Goal: Task Accomplishment & Management: Use online tool/utility

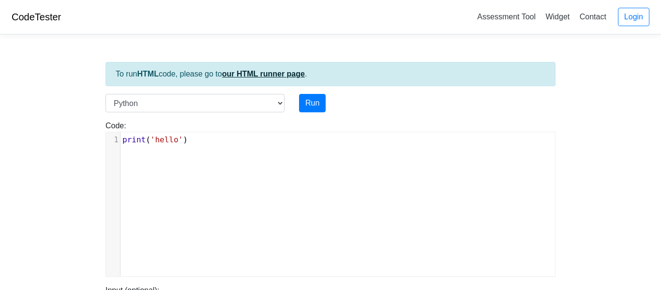
click at [258, 75] on link "our HTML runner page" at bounding box center [263, 74] width 83 height 8
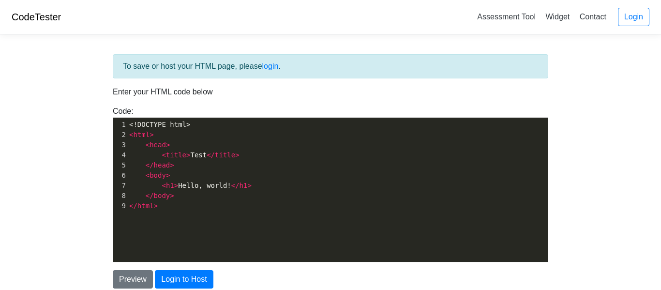
scroll to position [3, 0]
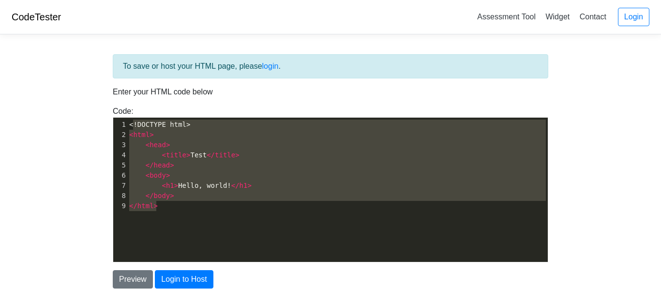
type textarea "<!DOCTYPE html> <html> <head> <title>Test</title> </head> <body> <h1>Hello, wor…"
drag, startPoint x: 170, startPoint y: 209, endPoint x: 126, endPoint y: 120, distance: 99.3
click at [127, 120] on div "1 <!DOCTYPE html> 2 < html > 3 < head > 4 < title > Test </ title > 5 </ head >…" at bounding box center [337, 164] width 420 height 91
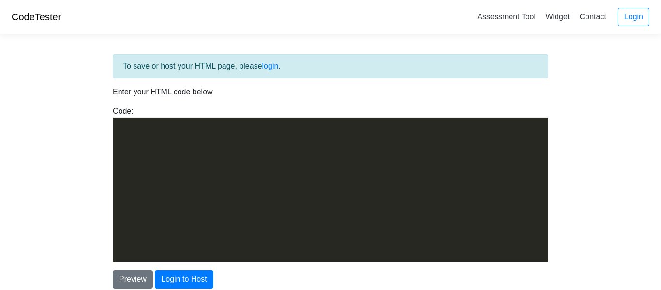
scroll to position [1119, 0]
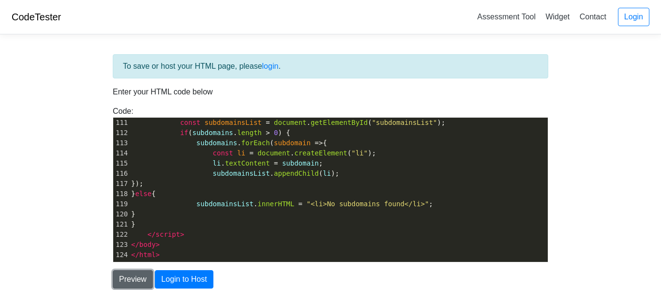
click at [115, 277] on button "Preview" at bounding box center [133, 279] width 40 height 18
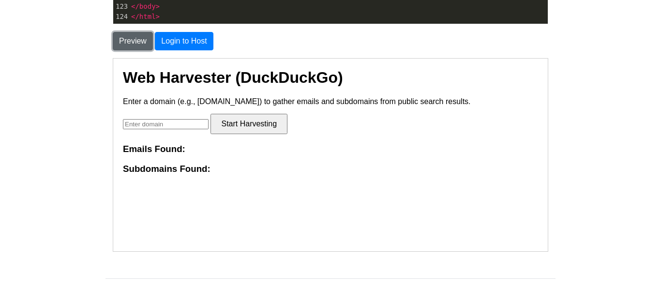
scroll to position [252, 0]
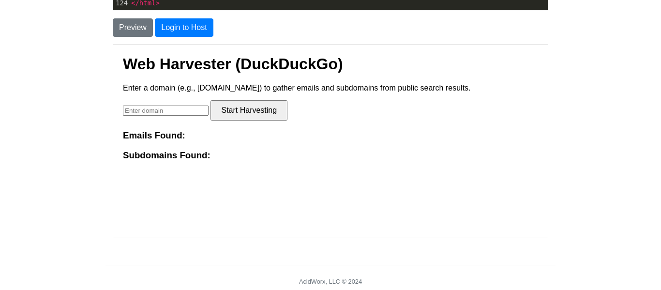
click at [178, 110] on input "text" at bounding box center [165, 110] width 86 height 10
type input "portageps.org"
click at [256, 106] on button "Start Harvesting" at bounding box center [248, 110] width 77 height 20
click at [244, 149] on div "Emails Found: Subdomains Found:" at bounding box center [329, 145] width 415 height 30
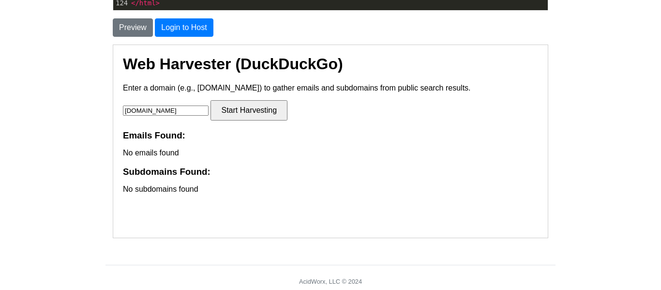
click at [72, 37] on body "CodeTester Assessment Tool Widget Contact Login To save or host your HTML page,…" at bounding box center [330, 24] width 661 height 553
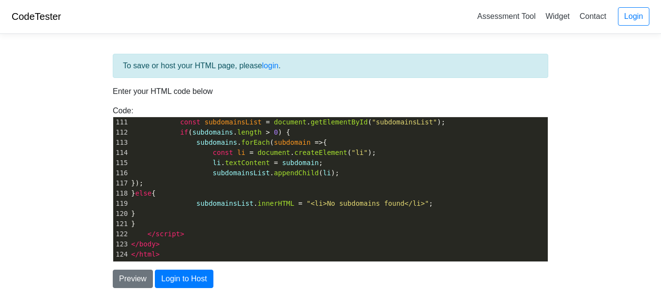
scroll to position [0, 0]
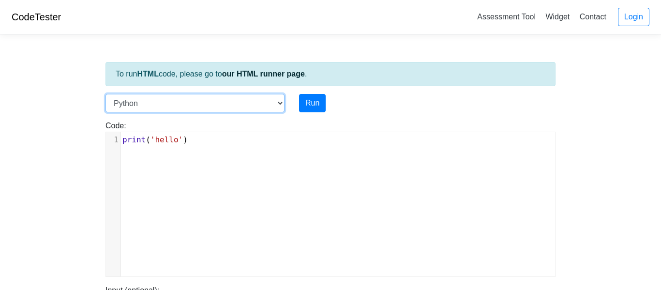
click at [178, 94] on select "C C++ Go Java Javascript Python Ruby" at bounding box center [194, 103] width 179 height 18
select select "c"
click at [105, 94] on select "C C++ Go Java Javascript Python Ruby" at bounding box center [194, 103] width 179 height 18
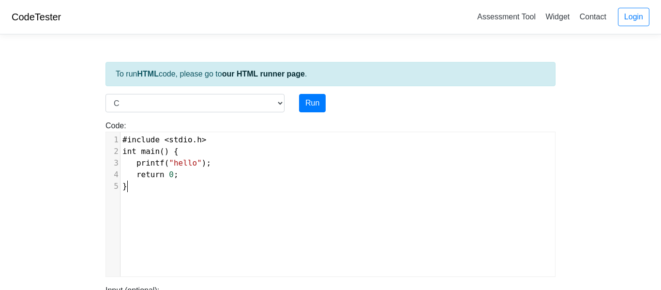
scroll to position [4, 0]
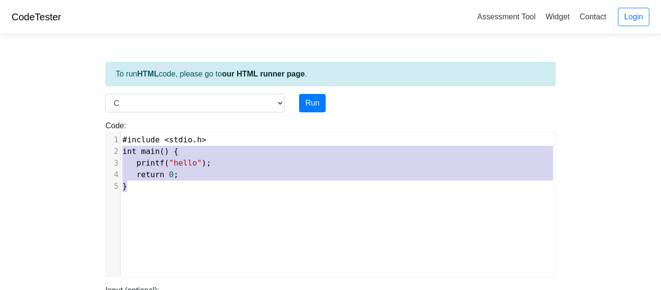
type textarea "#include <stdio.h> int main() { printf("hello"); return 0; }"
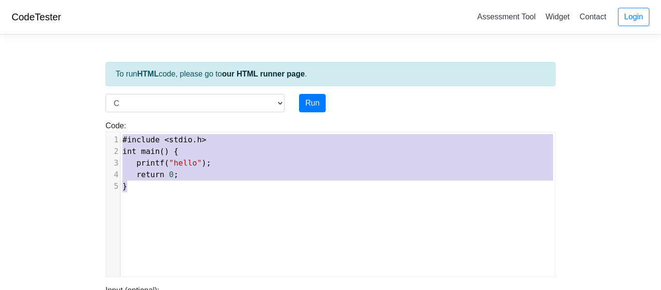
drag, startPoint x: 152, startPoint y: 187, endPoint x: 114, endPoint y: 134, distance: 65.2
click at [120, 134] on div "1 #include < stdio . h > 2 int main () { 3 printf ( "hello" ); 4 return 0 ; 5 }" at bounding box center [337, 163] width 434 height 58
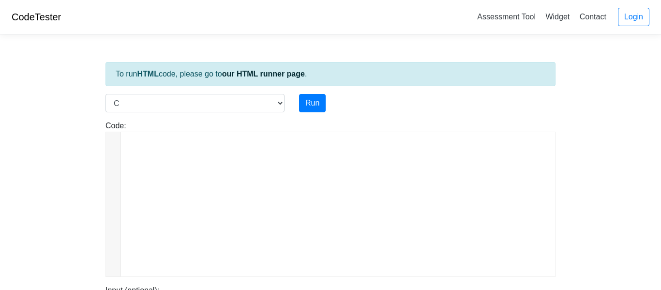
scroll to position [881, 0]
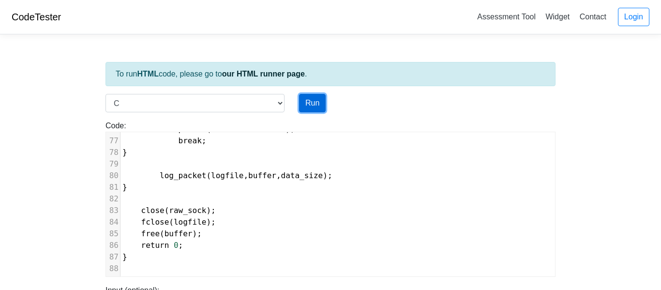
click at [308, 103] on button "Run" at bounding box center [312, 103] width 27 height 18
click at [606, 188] on body "CodeTester Assessment Tool Widget Contact Login To run HTML code, please go to …" at bounding box center [330, 258] width 661 height 516
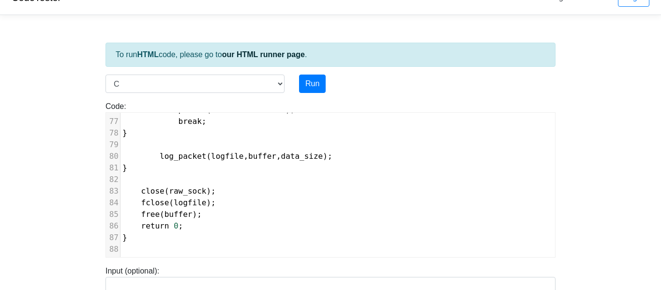
type input "https://codetester.io/runner?s=jGXLDYdDXJ"
type textarea "Submission status: Runtime Error (NZEC) Stderr: Socket creation failed: Protoco…"
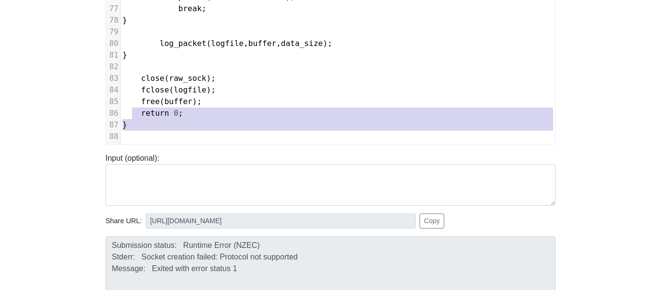
scroll to position [687, 0]
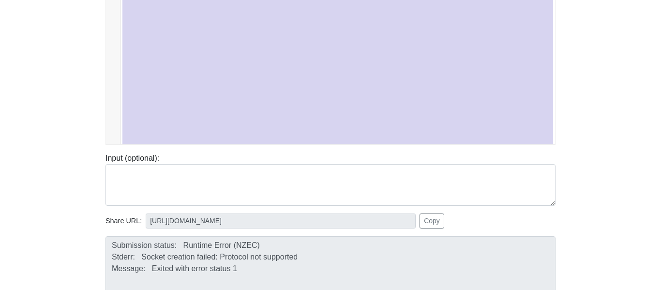
type textarea "#include <stdio.h> #include <stdlib.h> #include <string.h> #include <unistd.h> …"
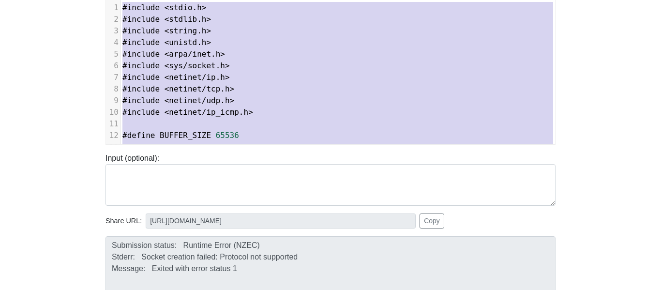
drag, startPoint x: 151, startPoint y: 36, endPoint x: 92, endPoint y: -59, distance: 111.7
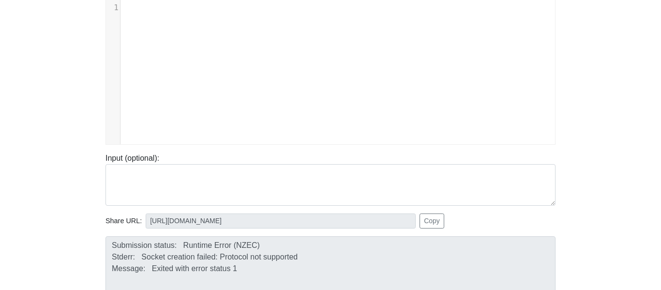
click at [46, 79] on body "CodeTester Assessment Tool Widget Contact Login To run HTML code, please go to …" at bounding box center [330, 126] width 661 height 516
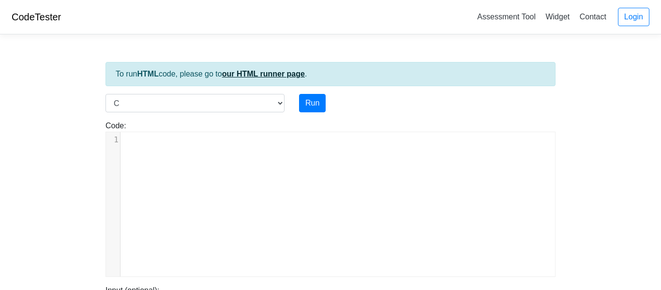
click at [255, 76] on link "our HTML runner page" at bounding box center [263, 74] width 83 height 8
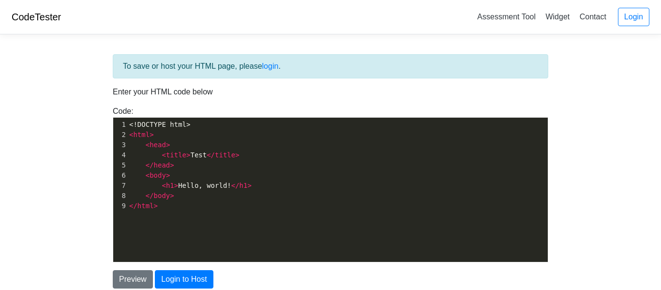
scroll to position [3, 0]
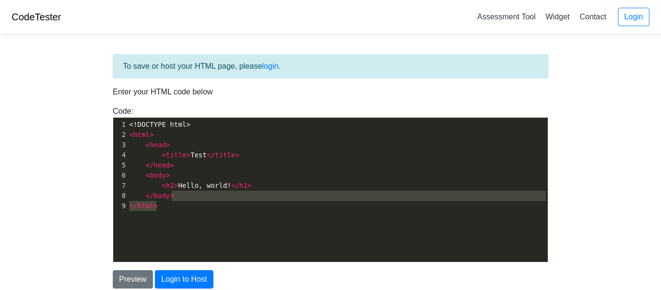
type textarea "<!DOCTYPE html> <html> <head> <title>Test</title> </head> <body> <h1>Hello, wor…"
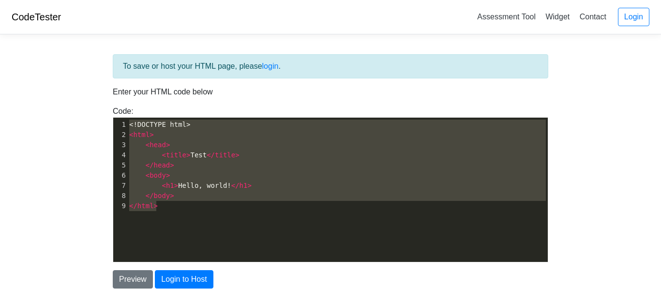
drag, startPoint x: 213, startPoint y: 220, endPoint x: 129, endPoint y: 110, distance: 138.3
click at [129, 110] on div "Code: <!DOCTYPE html> <html> <head> <title>Test</title> </head> <body> <h1>Hell…" at bounding box center [330, 183] width 450 height 157
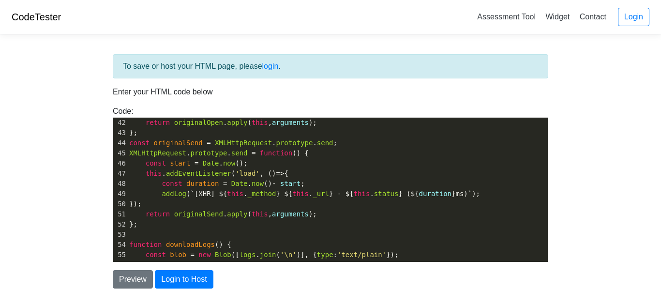
scroll to position [0, 0]
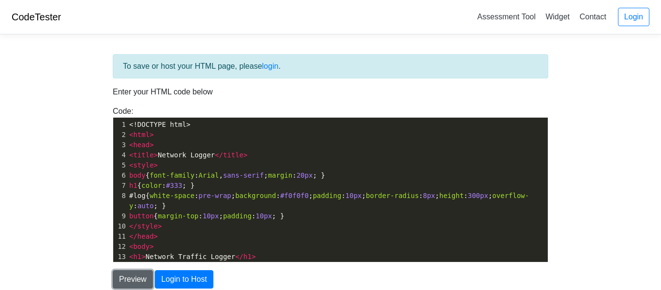
click at [128, 273] on button "Preview" at bounding box center [133, 279] width 40 height 18
click at [74, 247] on body "CodeTester Assessment Tool Widget Contact Login To save or host your HTML page,…" at bounding box center [330, 276] width 661 height 553
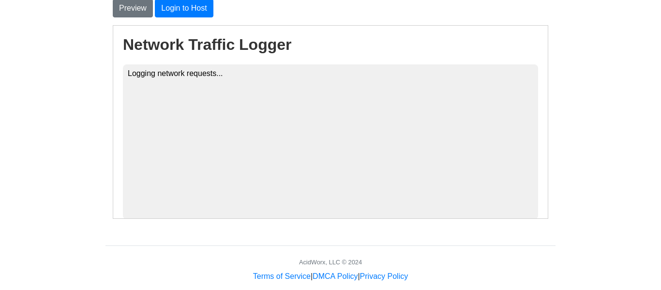
click at [549, 74] on div "To save or host your HTML page, please login . Enter your HTML code below Code:…" at bounding box center [330, 2] width 450 height 439
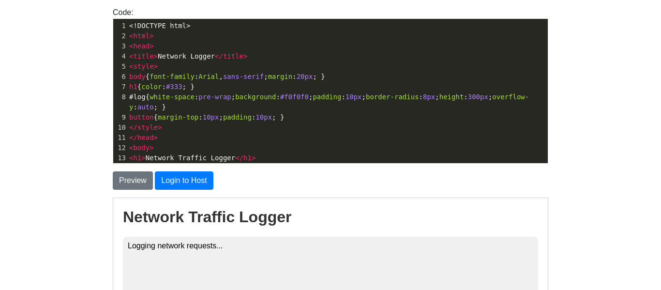
scroll to position [97, 0]
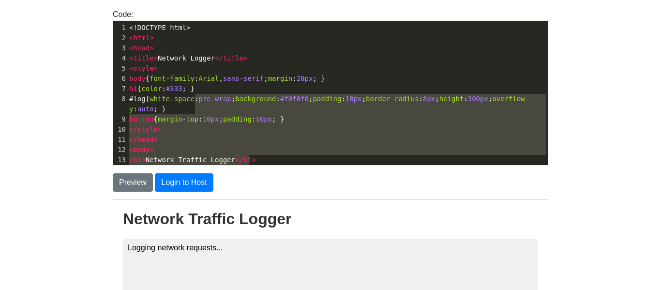
type textarea "<!DOCTYPE html> <html> <head> <title>Network Logger</title> <style> body { font…"
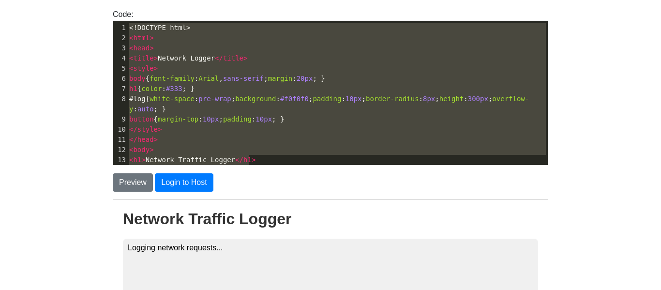
drag, startPoint x: 262, startPoint y: 163, endPoint x: 71, endPoint y: -3, distance: 253.4
click at [71, 0] on html "CodeTester Assessment Tool Widget Contact Login To save or host your HTML page,…" at bounding box center [330, 191] width 661 height 576
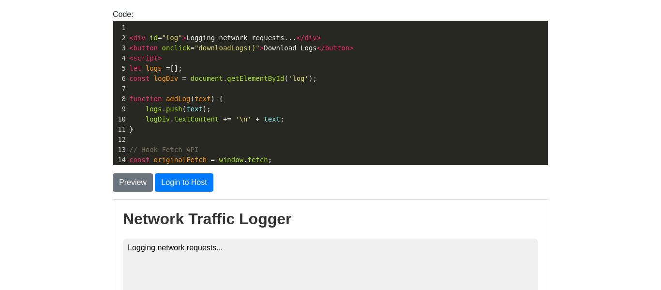
drag, startPoint x: 239, startPoint y: 224, endPoint x: 163, endPoint y: 217, distance: 76.3
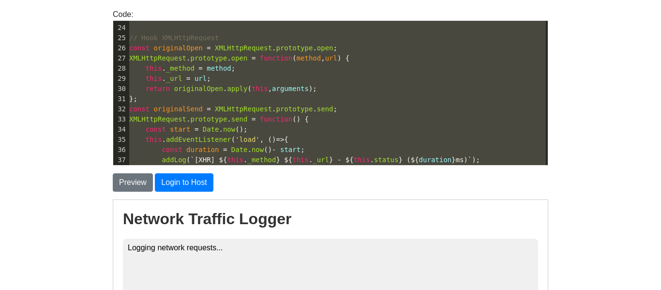
scroll to position [274, 0]
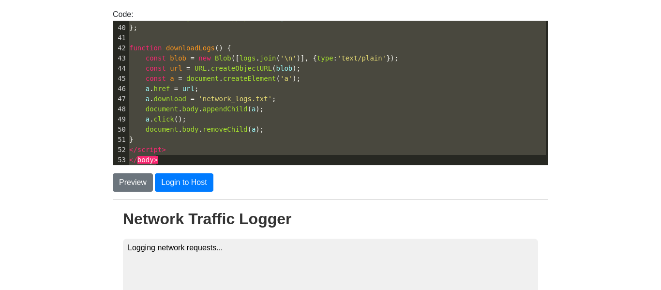
type textarea "<div id="log">Logging network requests...</div> <button onclick="downloadLogs()…"
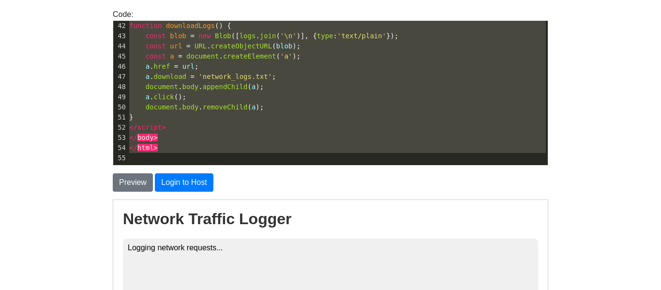
drag, startPoint x: 242, startPoint y: 239, endPoint x: 248, endPoint y: 240, distance: 6.3
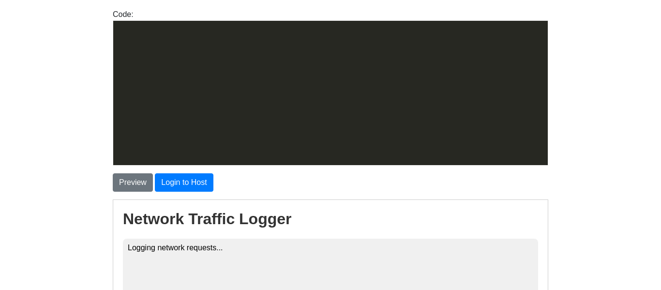
scroll to position [4622, 0]
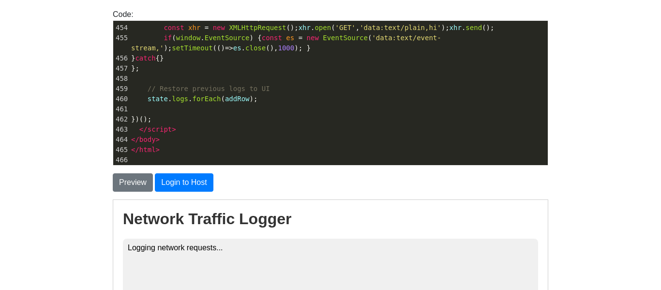
click at [137, 170] on div "Preview Login to Host" at bounding box center [330, 178] width 450 height 26
click at [137, 172] on div "Preview Login to Host" at bounding box center [330, 178] width 450 height 26
click at [137, 177] on button "Preview" at bounding box center [133, 182] width 40 height 18
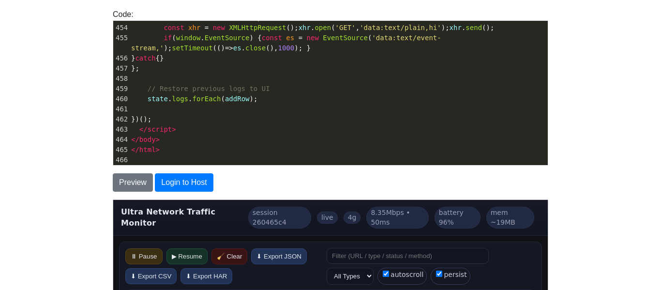
click at [31, 186] on body "CodeTester Assessment Tool Widget Contact Login To save or host your HTML page,…" at bounding box center [330, 179] width 661 height 553
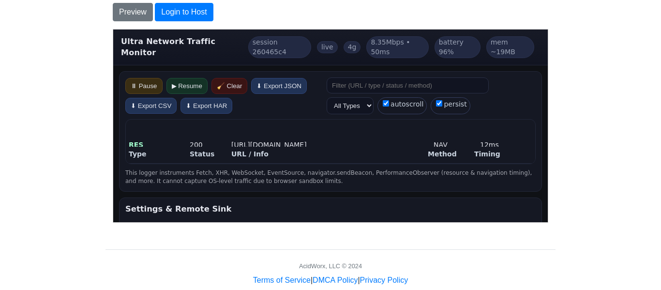
scroll to position [271, 0]
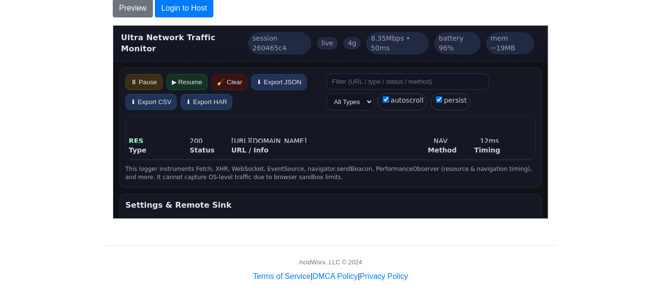
click at [151, 74] on button "⏸ Pause" at bounding box center [143, 82] width 37 height 16
click at [198, 74] on button "▶ Resume" at bounding box center [186, 82] width 41 height 16
click at [196, 145] on div "Status" at bounding box center [208, 150] width 39 height 10
click at [526, 115] on div "Type Status URL / Info Method Timing RES 200 https://codetester.io/runner/host-…" at bounding box center [330, 137] width 410 height 45
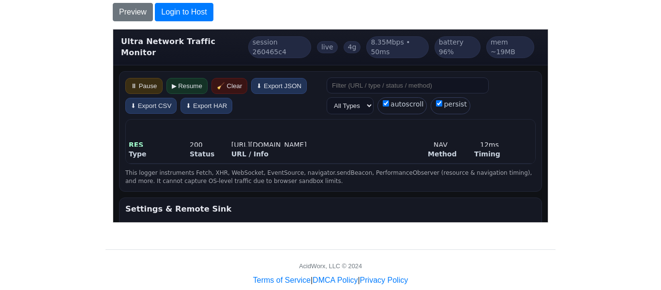
scroll to position [19, 0]
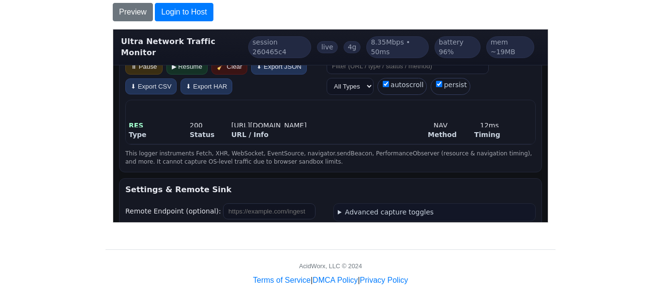
click at [356, 136] on div "Type Status URL / Info Method Timing" at bounding box center [329, 135] width 409 height 17
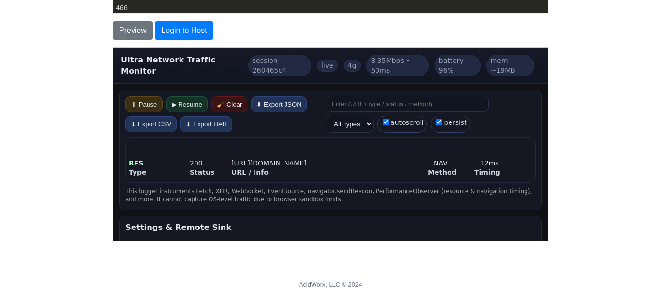
scroll to position [248, 0]
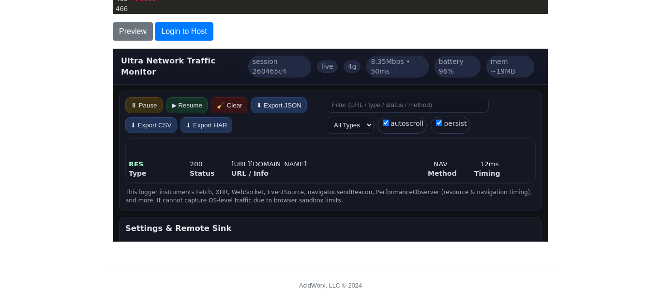
click at [354, 118] on select "All Types FETCH XHR RES WS SSE ERR" at bounding box center [349, 124] width 47 height 17
click at [326, 116] on select "All Types FETCH XHR RES WS SSE ERR" at bounding box center [349, 124] width 47 height 17
click at [355, 143] on div "Type Status URL / Info Method Timing RES 200 https://codetester.io/runner/host-…" at bounding box center [330, 160] width 410 height 45
click at [338, 180] on div "https://codetester.io/runner/host-html/" at bounding box center [327, 168] width 199 height 27
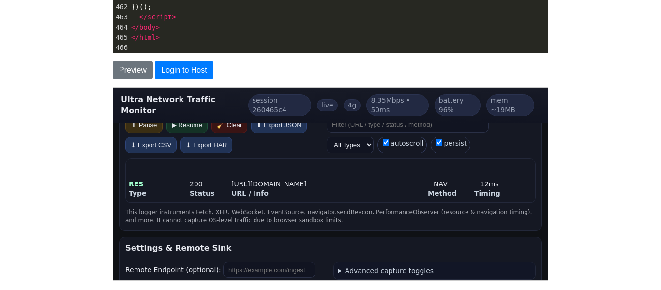
scroll to position [19, 0]
click at [317, 102] on span "live" at bounding box center [326, 105] width 21 height 13
click at [343, 102] on span "4g" at bounding box center [351, 105] width 17 height 13
click at [383, 100] on span "8.35Mbps • 50ms" at bounding box center [397, 105] width 62 height 22
click at [433, 218] on div "This logger instruments Fetch, XHR, WebSocket, EventSource, navigator.sendBeaco…" at bounding box center [330, 215] width 410 height 16
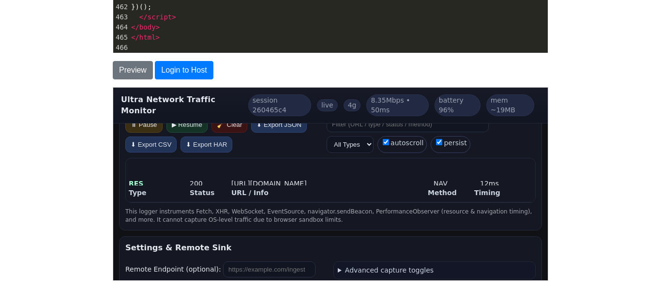
click at [352, 194] on div "Type Status URL / Info Method Timing" at bounding box center [329, 193] width 409 height 17
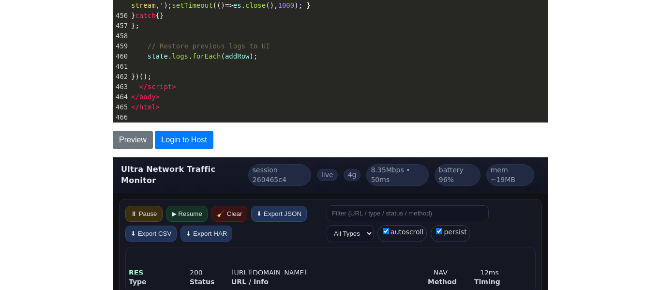
scroll to position [74, 0]
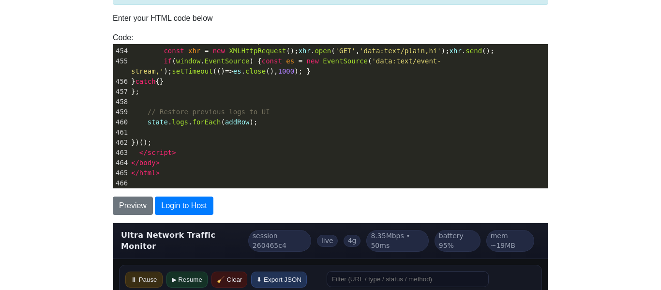
click at [621, 163] on body "CodeTester Assessment Tool Widget Contact Login To save or host your HTML page,…" at bounding box center [330, 202] width 661 height 553
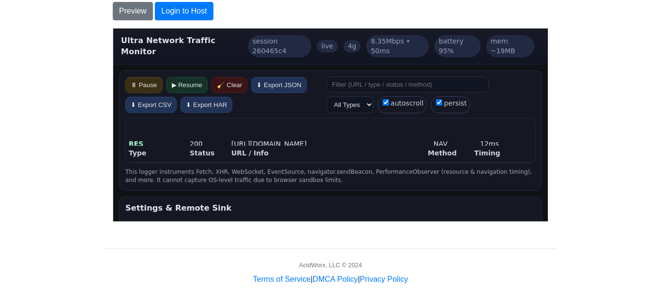
scroll to position [267, 0]
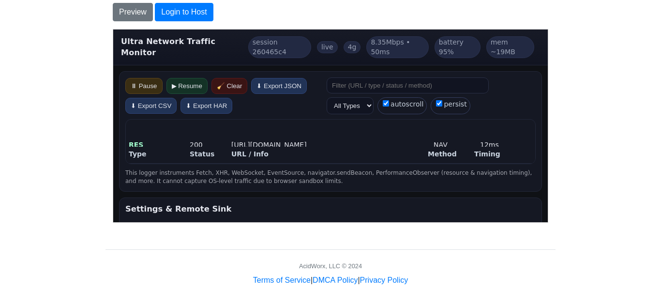
click at [516, 125] on div "Type Status URL / Info Method Timing RES 200 https://codetester.io/runner/host-…" at bounding box center [330, 141] width 410 height 45
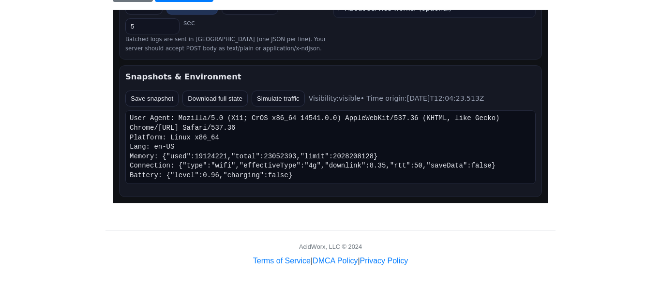
scroll to position [230, 0]
click at [302, 101] on button "Simulate traffic" at bounding box center [277, 98] width 53 height 16
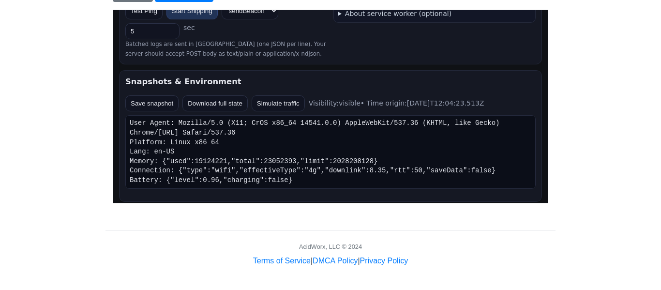
click at [283, 99] on button "Simulate traffic" at bounding box center [277, 103] width 53 height 16
click at [150, 97] on button "Save snapshot" at bounding box center [151, 103] width 53 height 16
click at [213, 98] on button "Download full state" at bounding box center [214, 103] width 65 height 16
click at [281, 70] on section "Snapshots & Environment Save snapshot Download full state Simulate traffic Visi…" at bounding box center [330, 135] width 423 height 131
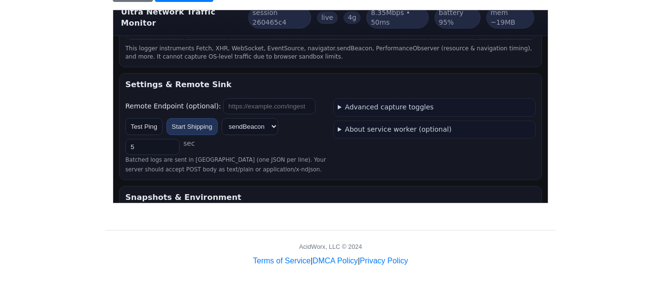
scroll to position [166, 0]
click at [255, 126] on select "sendBeacon fetch" at bounding box center [249, 126] width 57 height 17
click at [221, 118] on select "sendBeacon fetch" at bounding box center [249, 126] width 57 height 17
click at [244, 119] on select "sendBeacon fetch" at bounding box center [249, 126] width 57 height 17
select select "beacon"
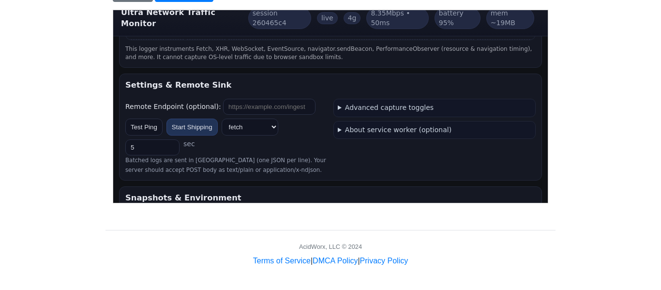
click at [221, 118] on select "sendBeacon fetch" at bounding box center [249, 126] width 57 height 17
click at [134, 144] on input "5" at bounding box center [152, 147] width 54 height 16
click at [171, 139] on input "6" at bounding box center [152, 147] width 54 height 16
click at [171, 139] on input "7" at bounding box center [152, 147] width 54 height 16
click at [171, 139] on input "8" at bounding box center [152, 147] width 54 height 16
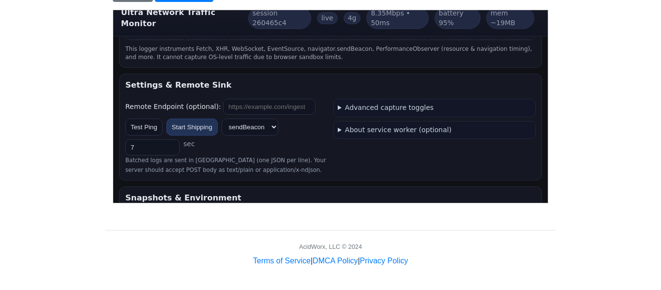
click at [170, 144] on input "7" at bounding box center [152, 147] width 54 height 16
click at [170, 144] on input "6" at bounding box center [152, 147] width 54 height 16
type input "5"
click at [170, 144] on input "5" at bounding box center [152, 147] width 54 height 16
click at [148, 119] on button "Test Ping" at bounding box center [143, 126] width 37 height 17
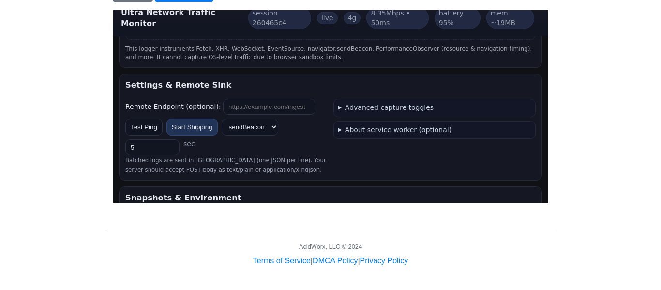
click at [240, 103] on input at bounding box center [269, 106] width 92 height 16
type input "codetester.io"
click at [302, 138] on div "Test Ping Start Shipping sendBeacon fetch 5 sec" at bounding box center [226, 136] width 202 height 37
click at [140, 122] on button "Test Ping" at bounding box center [143, 126] width 37 height 17
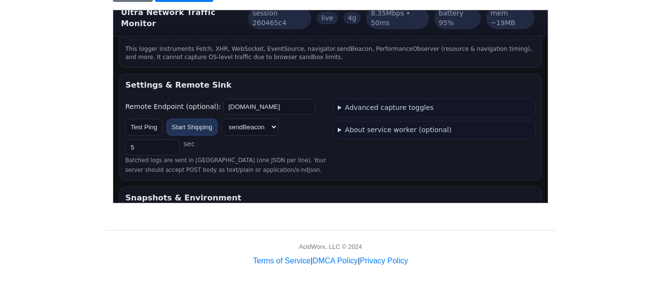
click at [144, 120] on button "Test Ping" at bounding box center [143, 126] width 37 height 17
click at [190, 121] on button "Start Shipping" at bounding box center [191, 126] width 51 height 17
click at [190, 121] on button "Stop Shipping" at bounding box center [191, 126] width 51 height 17
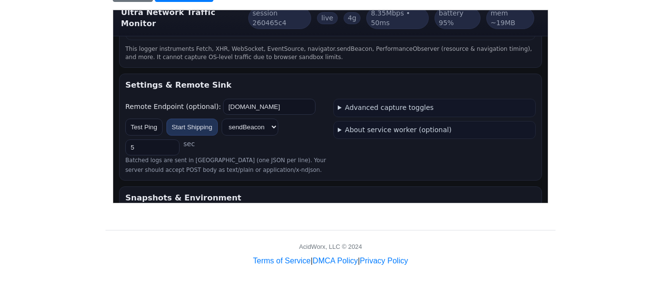
click at [394, 103] on summary "Advanced capture toggles" at bounding box center [433, 108] width 193 height 10
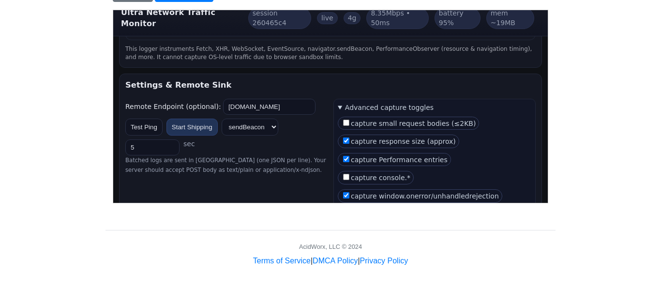
click at [388, 103] on summary "Advanced capture toggles" at bounding box center [433, 108] width 193 height 10
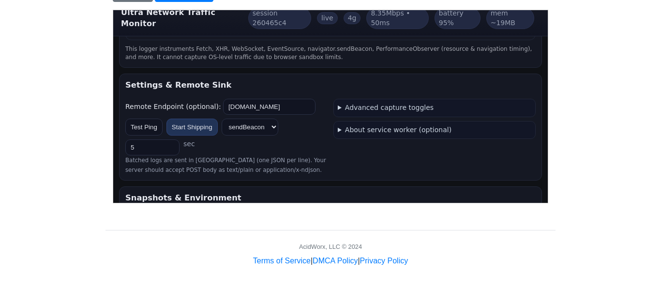
click at [287, 156] on small "Batched logs are sent in [GEOGRAPHIC_DATA] (one JSON per line). Your server sho…" at bounding box center [225, 164] width 201 height 16
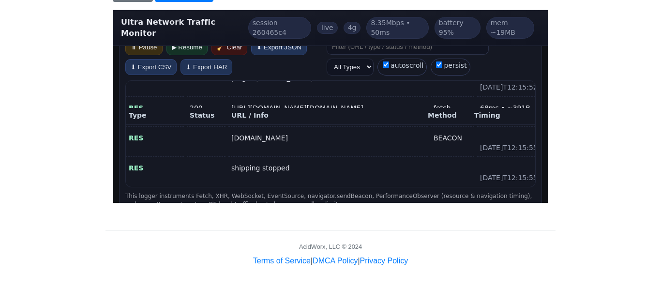
scroll to position [0, 0]
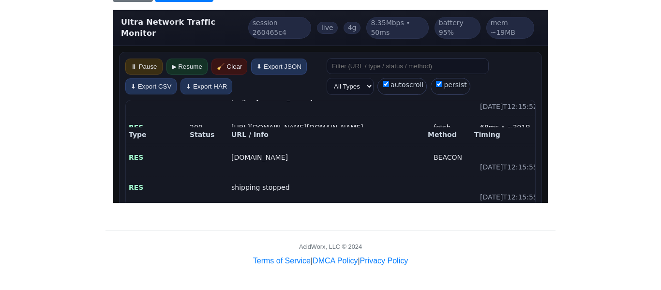
click at [316, 130] on div "URL / Info" at bounding box center [327, 135] width 193 height 10
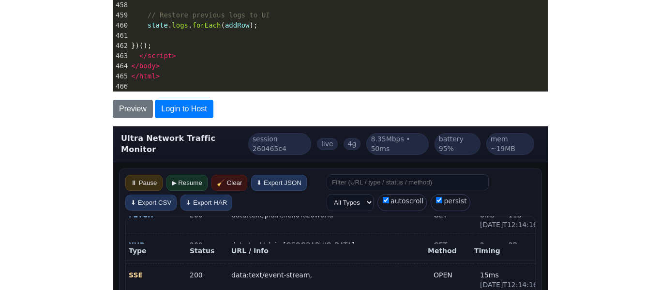
scroll to position [58, 0]
click at [527, 174] on div "All Types FETCH XHR RES WS SSE ERR autoscroll persist" at bounding box center [430, 192] width 209 height 37
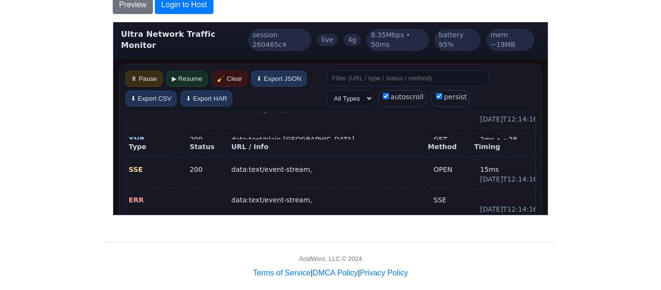
scroll to position [276, 0]
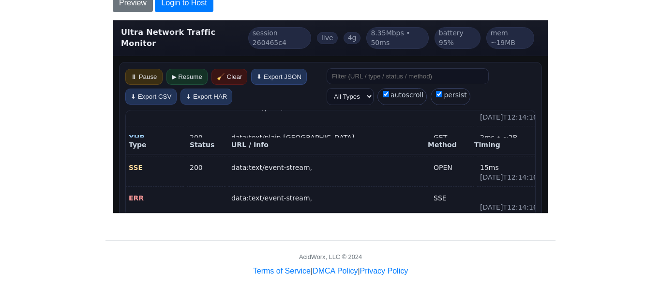
click at [284, 156] on div "data:text/plain,hi" at bounding box center [327, 142] width 199 height 27
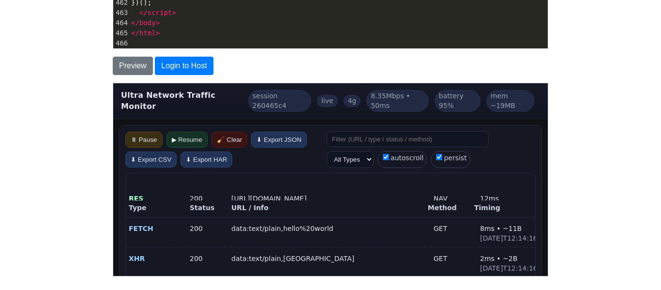
scroll to position [179, 0]
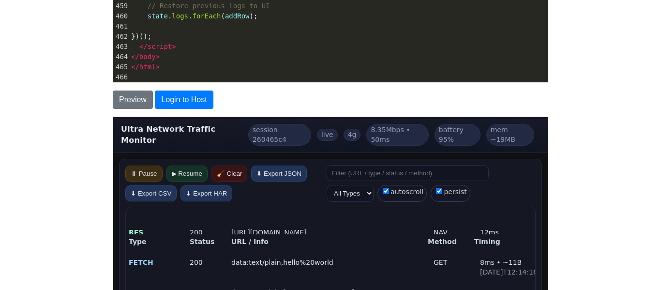
click at [360, 189] on select "All Types FETCH XHR RES WS SSE ERR" at bounding box center [349, 192] width 47 height 17
click at [502, 188] on div "All Types FETCH XHR RES WS SSE ERR autoscroll persist" at bounding box center [430, 182] width 209 height 37
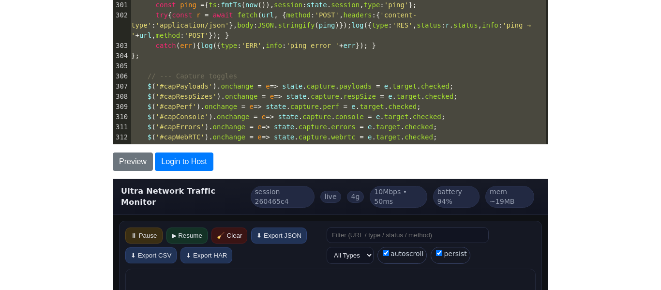
scroll to position [2927, 0]
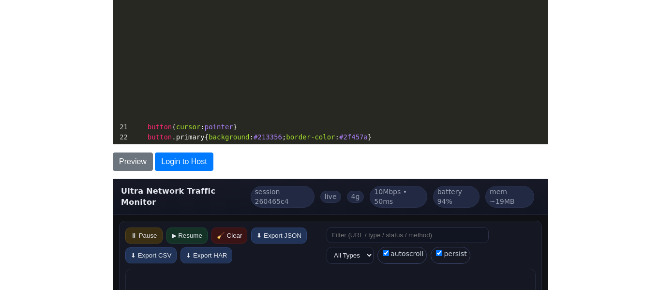
type textarea "<!DOCTYPE html> <html lang="en"> <head> <meta charset="utf-8" /> <meta name="vi…"
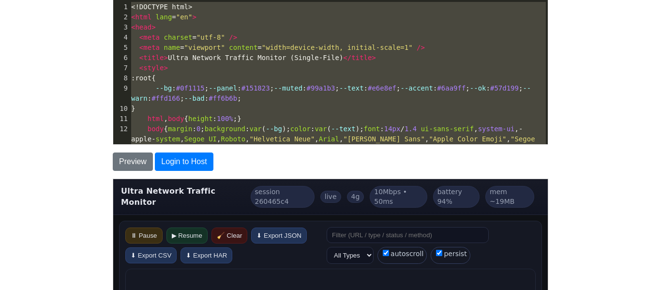
drag, startPoint x: 163, startPoint y: 66, endPoint x: 103, endPoint y: -46, distance: 127.2
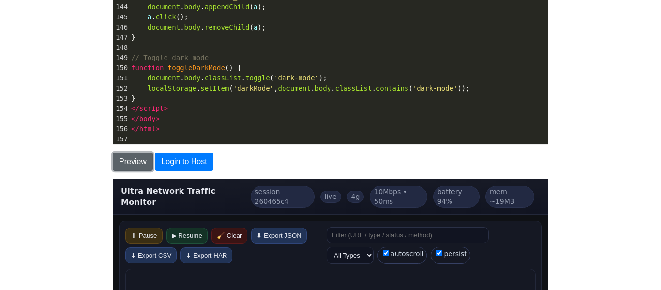
click at [129, 169] on button "Preview" at bounding box center [133, 161] width 40 height 18
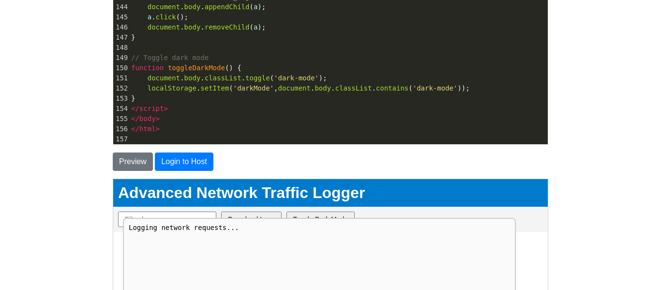
click at [72, 178] on body "CodeTester Assessment Tool Widget Contact Login To save or host your HTML page,…" at bounding box center [330, 158] width 661 height 553
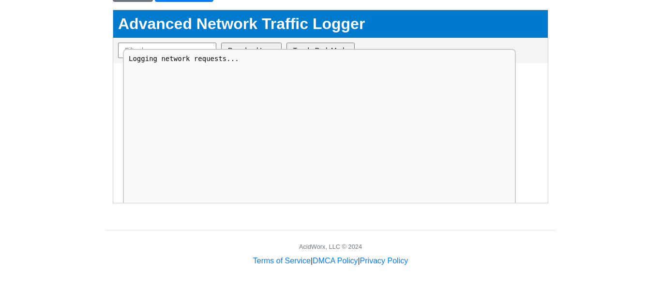
click at [542, 62] on html "Advanced Network Traffic Logger Download Logs Toggle Dark Mode Logging network …" at bounding box center [330, 36] width 434 height 53
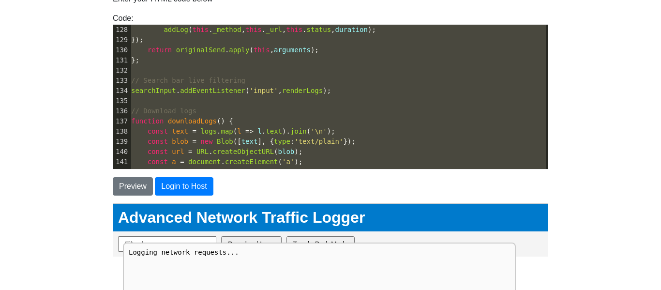
scroll to position [825, 0]
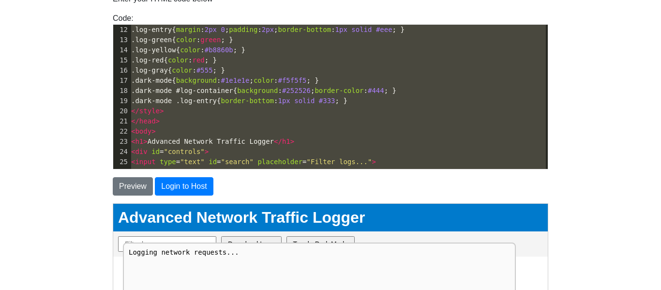
type textarea "<!DOCTYPE html> <html> <head> <title>Advanced Network Logger</title> <style> bo…"
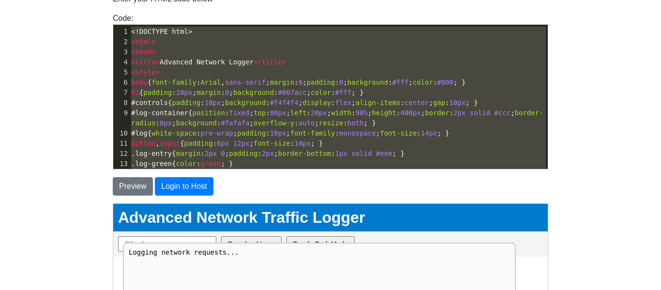
drag, startPoint x: 161, startPoint y: 150, endPoint x: 106, endPoint y: -27, distance: 185.6
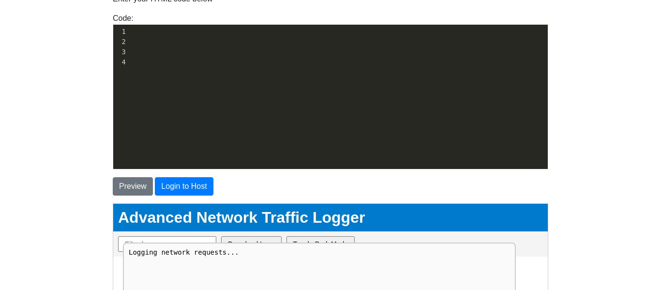
scroll to position [4622, 0]
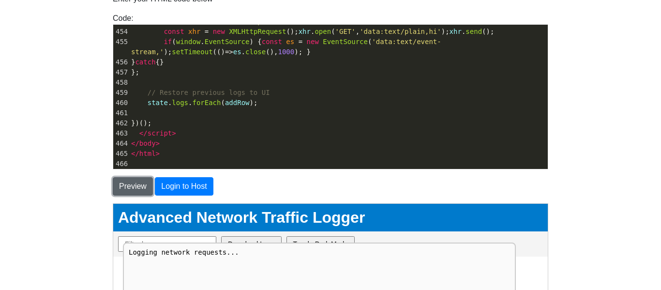
click at [134, 185] on button "Preview" at bounding box center [133, 186] width 40 height 18
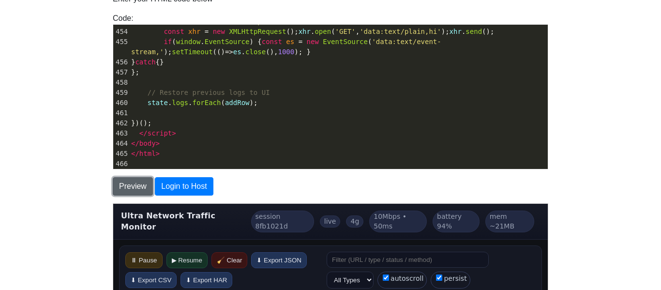
scroll to position [620, 0]
click at [63, 187] on body "CodeTester Assessment Tool Widget Contact Login To save or host your HTML page,…" at bounding box center [330, 183] width 661 height 553
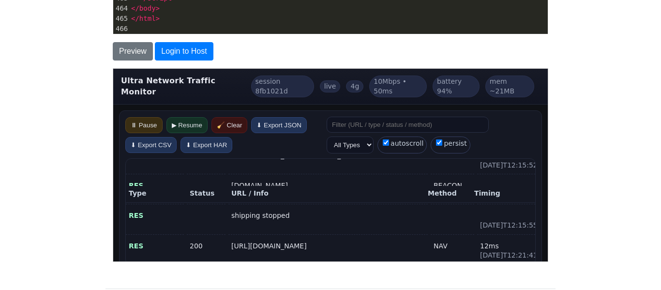
scroll to position [248, 0]
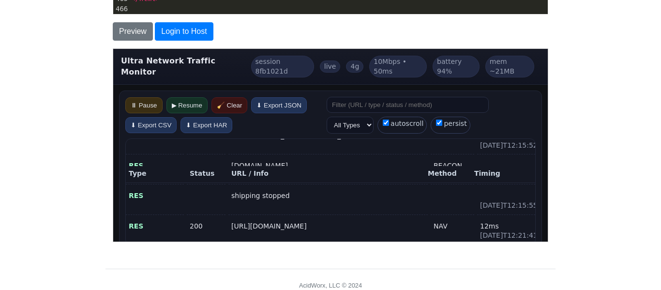
click at [264, 187] on div "shipping stopped" at bounding box center [327, 200] width 199 height 27
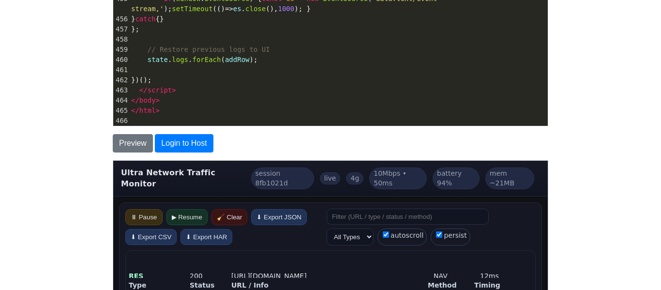
scroll to position [132, 0]
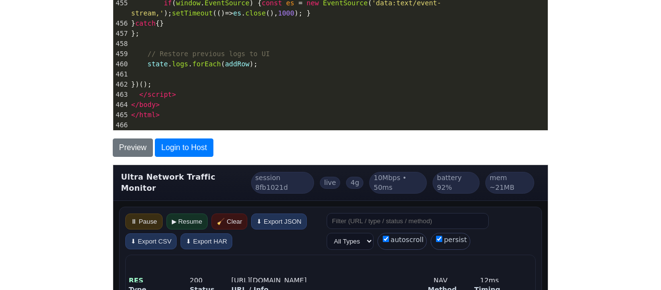
click at [553, 184] on div "To save or host your HTML page, please login . Enter your HTML code below Code:…" at bounding box center [330, 142] width 450 height 439
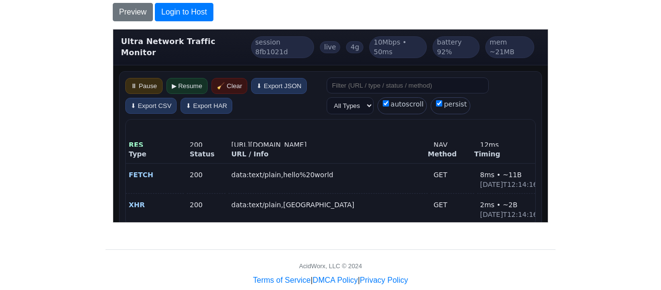
scroll to position [286, 0]
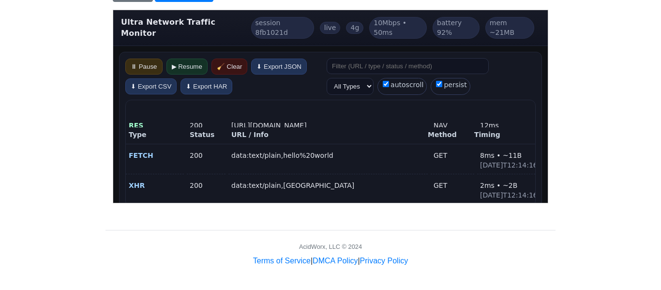
click at [280, 134] on div "Type Status URL / Info Method Timing" at bounding box center [329, 135] width 409 height 17
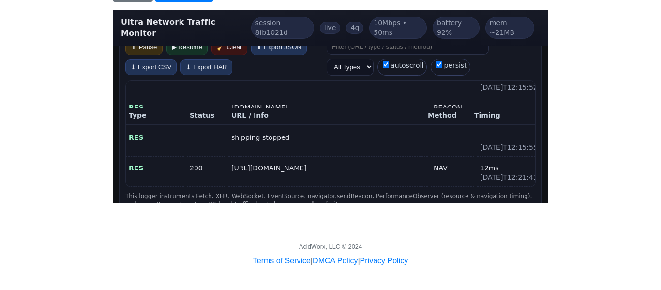
scroll to position [601, 0]
click at [358, 64] on select "All Types FETCH XHR RES WS SSE ERR" at bounding box center [349, 66] width 47 height 17
click at [348, 62] on select "All Types FETCH XHR RES WS SSE ERR" at bounding box center [349, 66] width 47 height 17
click at [345, 58] on select "All Types FETCH XHR RES WS SSE ERR" at bounding box center [349, 66] width 47 height 17
click at [389, 58] on label "autoscroll" at bounding box center [401, 66] width 49 height 17
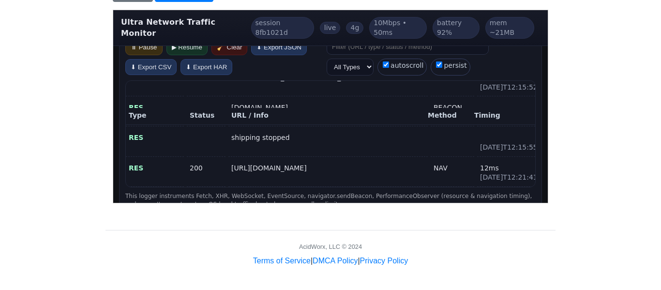
click at [388, 61] on input "autoscroll" at bounding box center [385, 64] width 6 height 6
click at [389, 58] on label "autoscroll" at bounding box center [401, 66] width 49 height 17
click at [388, 61] on input "autoscroll" at bounding box center [385, 64] width 6 height 6
checkbox input "true"
click at [153, 39] on button "⏸ Pause" at bounding box center [143, 47] width 37 height 16
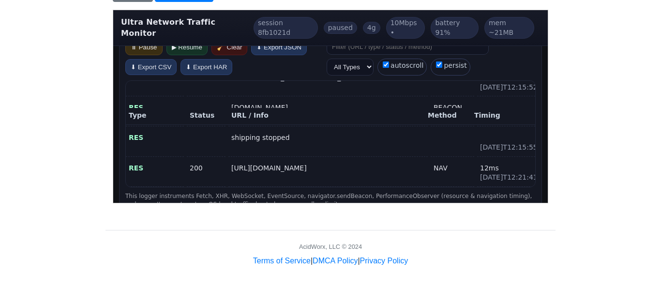
click at [153, 39] on button "⏸ Pause" at bounding box center [143, 47] width 37 height 16
click at [193, 43] on button "▶ Resume" at bounding box center [186, 47] width 41 height 16
click at [226, 41] on button "🧹 Clear" at bounding box center [229, 47] width 36 height 16
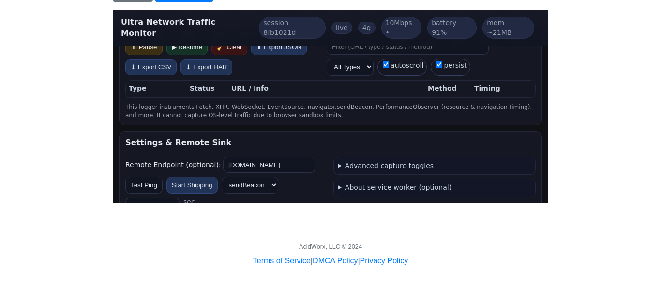
scroll to position [0, 0]
click at [185, 39] on button "▶ Resume" at bounding box center [186, 47] width 41 height 16
click at [274, 113] on section "⏸ Pause ▶ Resume 🧹 Clear ⬇ Export JSON ⬇ Export CSV ⬇ Export HAR All Types FETC…" at bounding box center [330, 78] width 423 height 93
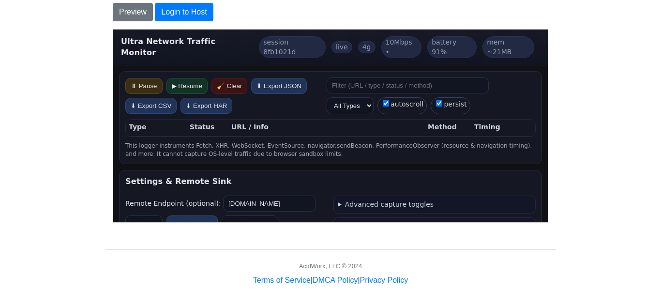
click at [589, 100] on body "CodeTester Assessment Tool Widget Contact Login To save or host your HTML page,…" at bounding box center [330, 9] width 661 height 553
click at [357, 44] on span "4g" at bounding box center [365, 47] width 17 height 13
click at [279, 104] on div "⏸ Pause ▶ Resume 🧹 Clear ⬇ Export JSON ⬇ Export CSV ⬇ Export HAR" at bounding box center [223, 95] width 197 height 36
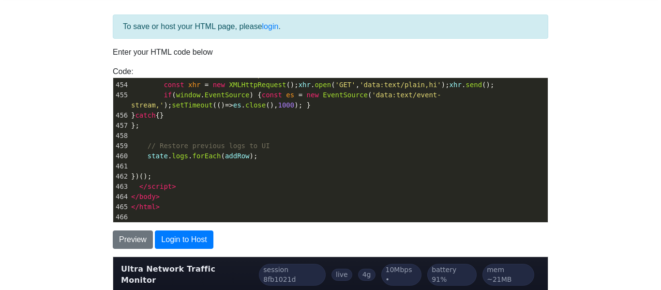
scroll to position [35, 0]
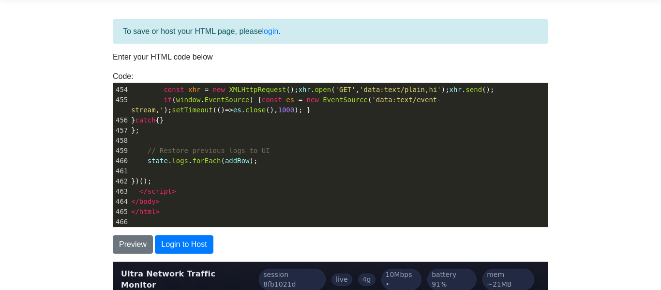
click at [163, 214] on pre "</ html >" at bounding box center [338, 212] width 418 height 10
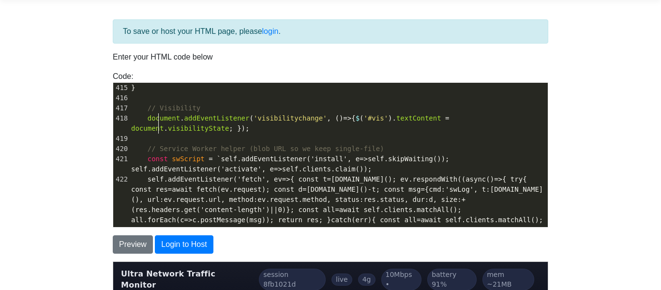
scroll to position [4248, 0]
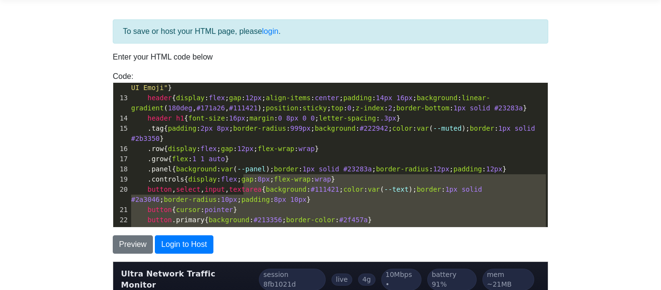
type textarea "<!DOCTYPE html> <html lang="en"> <head> <meta charset="utf-8" /> <meta name="vi…"
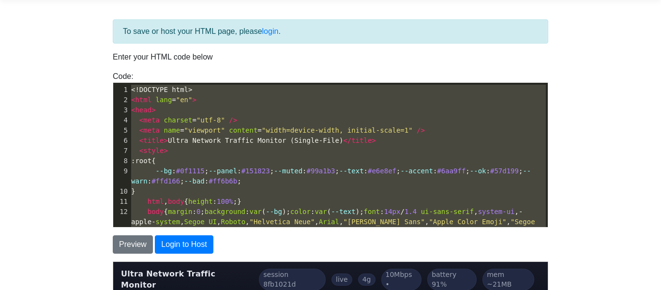
drag, startPoint x: 545, startPoint y: 184, endPoint x: 527, endPoint y: -5, distance: 190.0
click at [220, 113] on pre "< head >" at bounding box center [338, 110] width 418 height 10
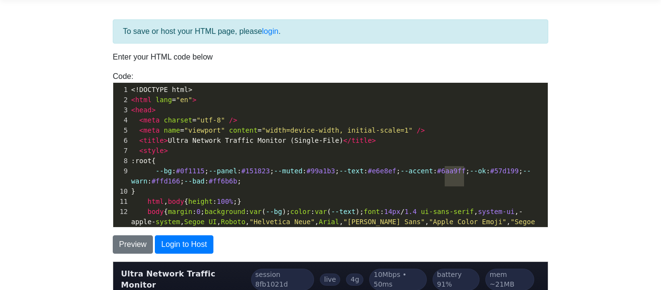
type textarea "6aa9ff"
drag, startPoint x: 446, startPoint y: 170, endPoint x: 469, endPoint y: 170, distance: 23.7
click at [469, 170] on span "--bg : #0f1115 ; --panel : #151823 ; --muted : #99a1b3 ; --text : #e6e8ef ; --a…" at bounding box center [331, 176] width 400 height 18
type textarea "--bg:"
drag, startPoint x: 154, startPoint y: 181, endPoint x: 178, endPoint y: 179, distance: 23.3
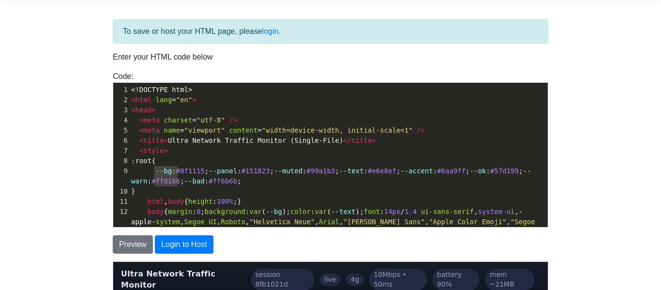
click at [178, 179] on span "--bg : #0f1115 ; --panel : #151823 ; --muted : #99a1b3 ; --text : #e6e8ef ; --a…" at bounding box center [331, 176] width 400 height 18
click at [635, 70] on body "CodeTester Assessment Tool Widget Contact Login To save or host your HTML page,…" at bounding box center [330, 241] width 661 height 553
click at [177, 181] on span "#ffd166" at bounding box center [165, 181] width 29 height 8
type textarea "}"
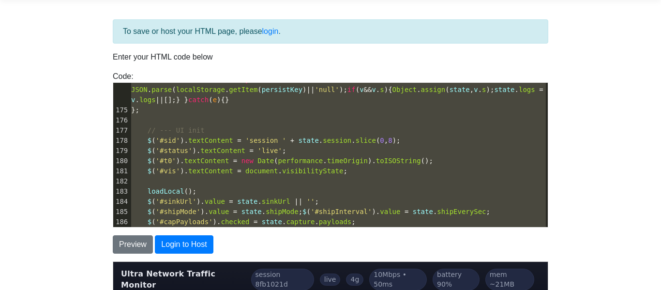
scroll to position [2346, 0]
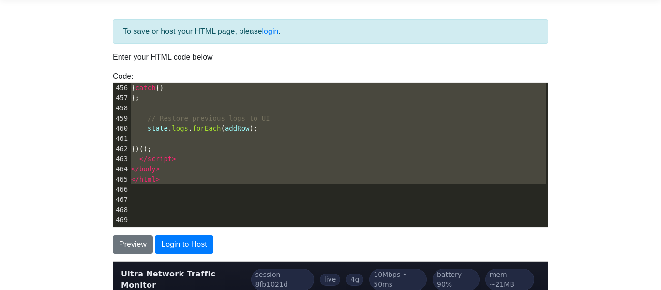
drag, startPoint x: 131, startPoint y: 89, endPoint x: 311, endPoint y: 185, distance: 203.9
type textarea "<!DOCTYPE html> <html lang="en"> <head> <meta charset="utf-8" /> <meta name="vi…"
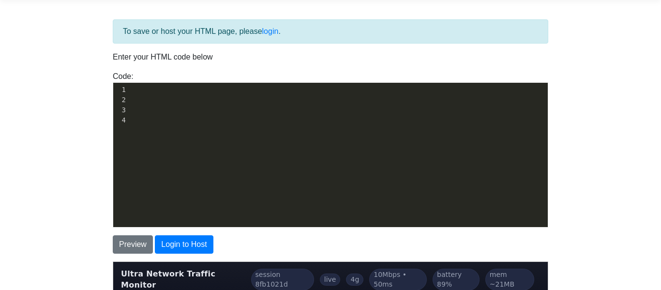
scroll to position [4622, 0]
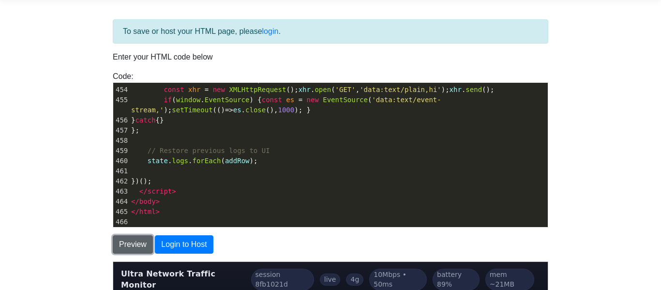
click at [135, 245] on button "Preview" at bounding box center [133, 244] width 40 height 18
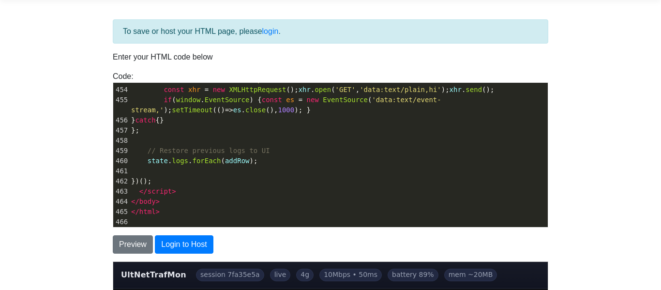
click at [41, 236] on body "CodeTester Assessment Tool Widget Contact Login To save or host your HTML page,…" at bounding box center [330, 241] width 661 height 553
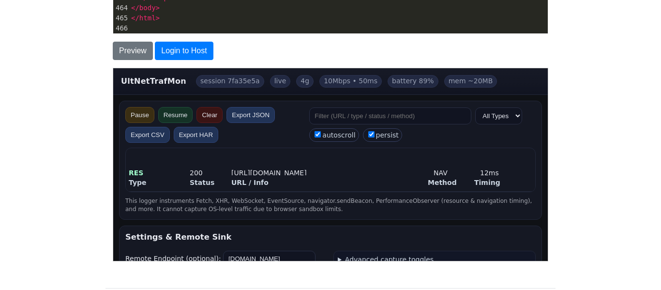
scroll to position [248, 0]
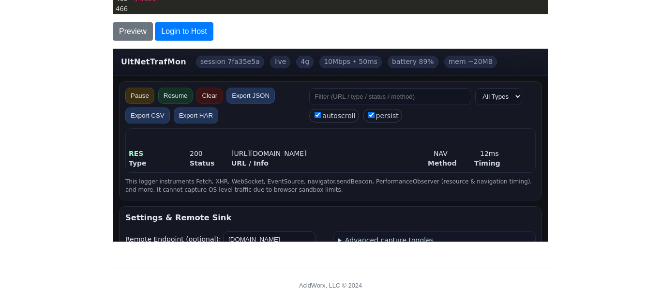
click at [193, 75] on main "Pause Resume Clear Export JSON Export CSV Export HAR All Types FETCH XHR RES WS…" at bounding box center [330, 265] width 434 height 381
click at [186, 29] on button "Login to Host" at bounding box center [184, 31] width 58 height 18
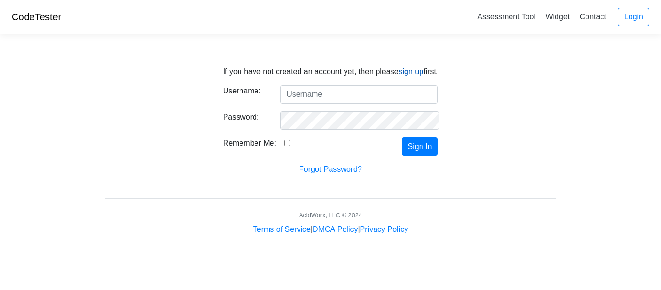
click at [410, 73] on link "sign up" at bounding box center [411, 71] width 25 height 8
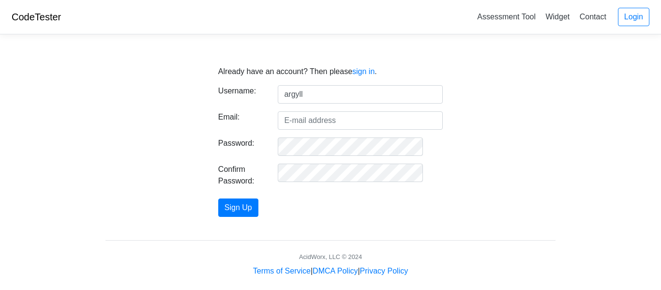
type input "argyll"
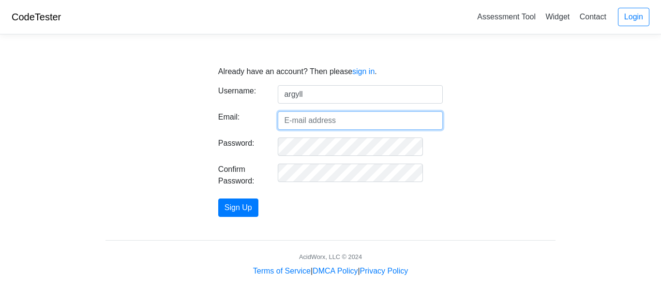
click at [339, 124] on input "Email:" at bounding box center [360, 120] width 165 height 18
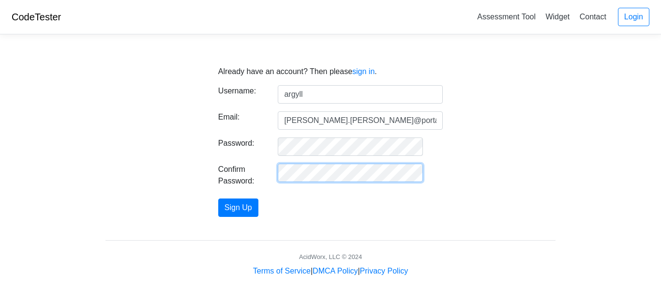
click at [218, 198] on button "Sign Up" at bounding box center [238, 207] width 40 height 18
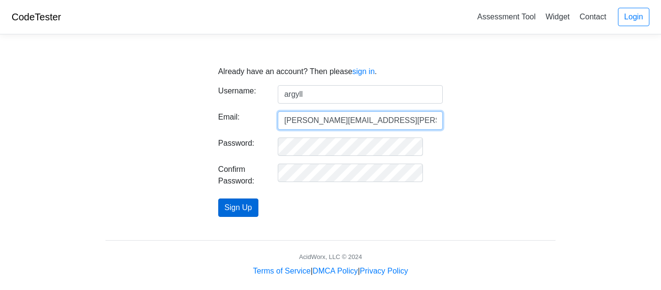
type input "[PERSON_NAME][EMAIL_ADDRESS][PERSON_NAME][DOMAIN_NAME]"
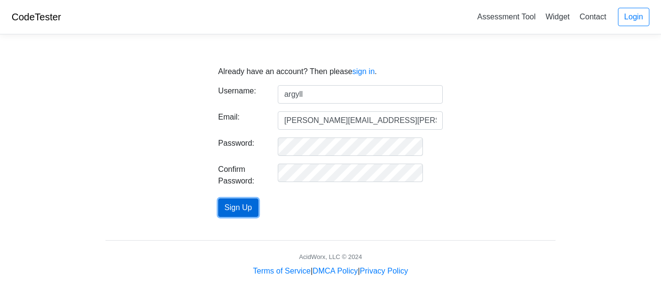
click at [258, 211] on button "Sign Up" at bounding box center [238, 207] width 40 height 18
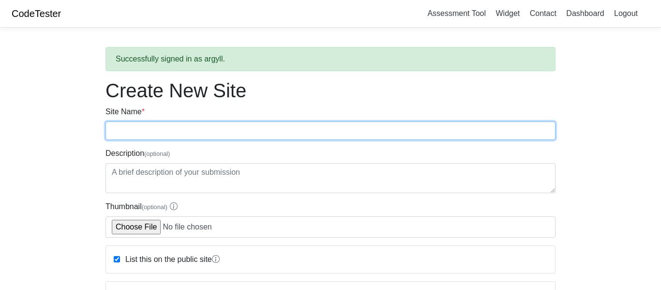
click at [188, 135] on input "Site Name *" at bounding box center [330, 130] width 450 height 18
type input "Network Logger"
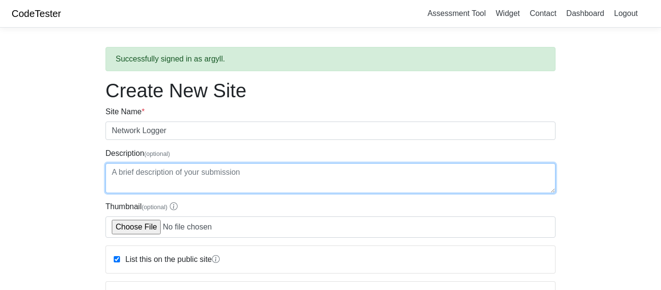
click at [188, 167] on textarea "Description (optional)" at bounding box center [330, 178] width 450 height 30
type textarea "network logger"
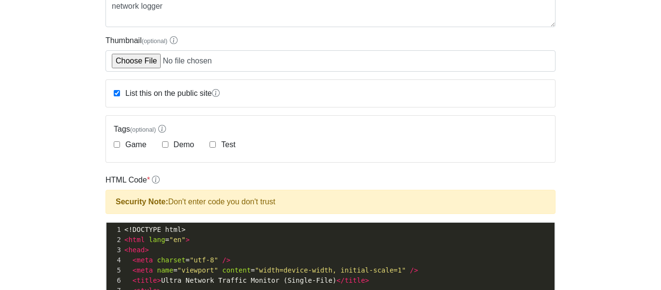
scroll to position [174, 0]
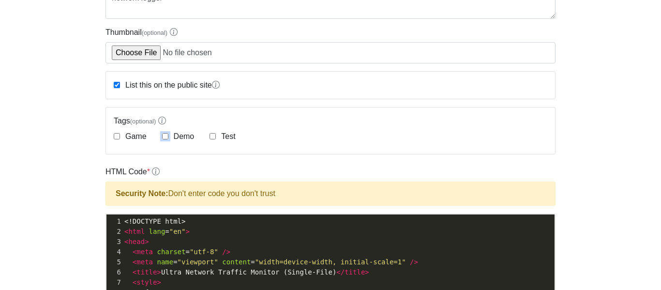
click at [167, 138] on input "Demo" at bounding box center [165, 136] width 6 height 6
checkbox input "true"
click at [182, 170] on div "HTML Code * Security Note: Don't enter code you don't trust xxxxxxxxxx 469 try …" at bounding box center [330, 262] width 450 height 193
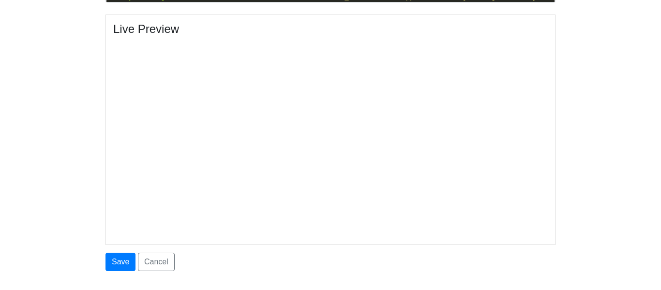
scroll to position [518, 0]
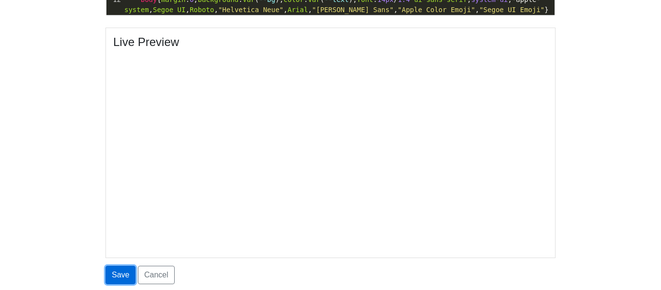
click at [115, 271] on button "Save" at bounding box center [120, 275] width 30 height 18
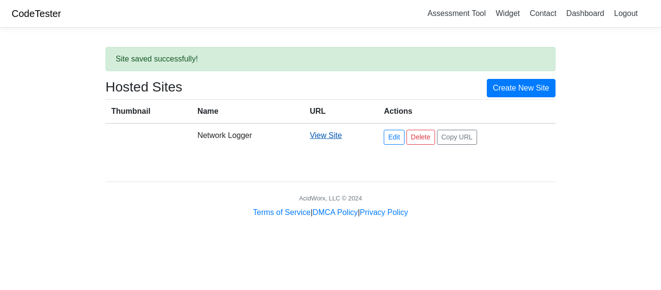
click at [323, 134] on link "View Site" at bounding box center [326, 135] width 32 height 8
click at [321, 134] on link "View Site" at bounding box center [326, 135] width 32 height 8
click at [34, 12] on link "CodeTester" at bounding box center [36, 13] width 49 height 11
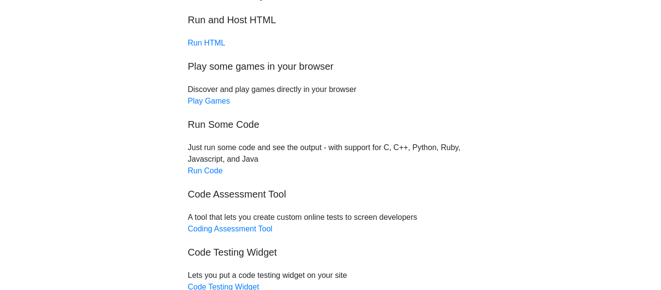
scroll to position [58, 0]
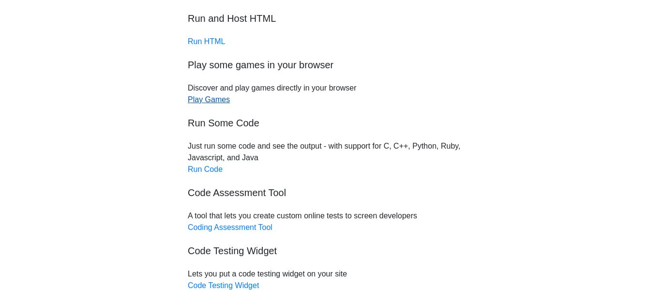
click at [208, 98] on link "Play Games" at bounding box center [209, 99] width 42 height 8
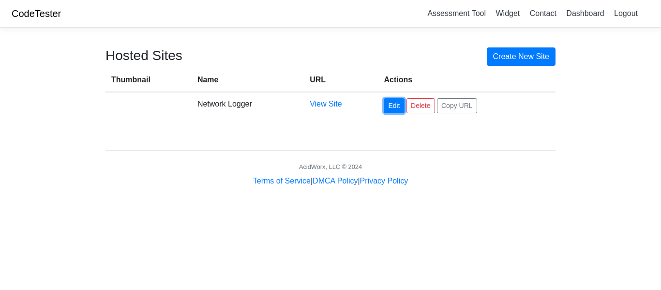
click at [392, 104] on link "Edit" at bounding box center [394, 105] width 20 height 15
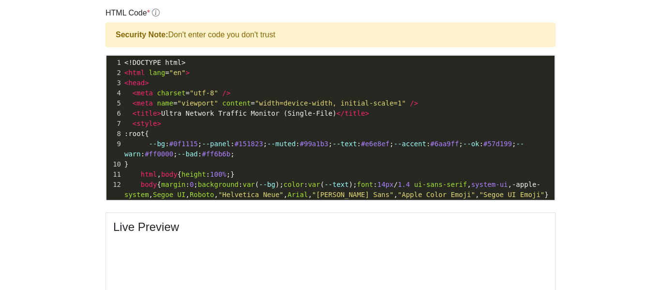
scroll to position [310, 0]
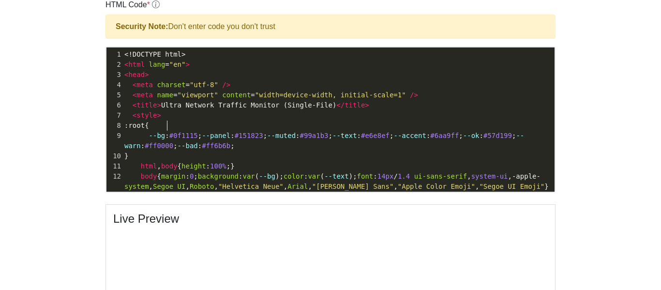
click at [300, 130] on pre ": root {" at bounding box center [338, 125] width 432 height 10
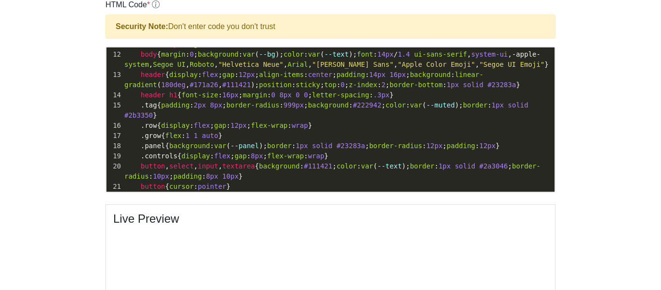
scroll to position [0, 0]
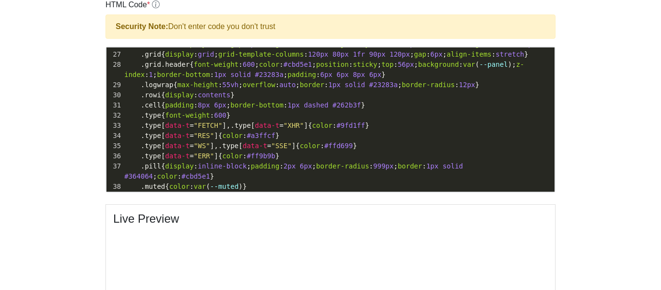
click at [30, 193] on body "CodeTester Assessment Tool Widget Contact Dashboard Logout Edit Network Logger …" at bounding box center [330, 105] width 661 height 830
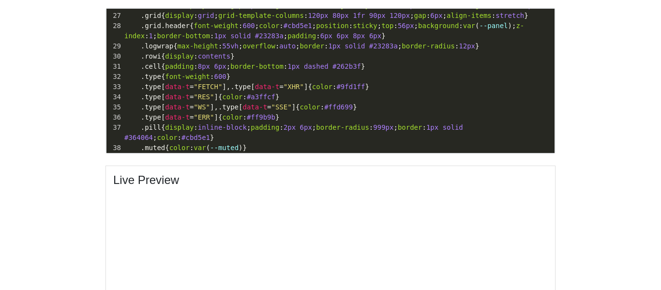
scroll to position [329, 0]
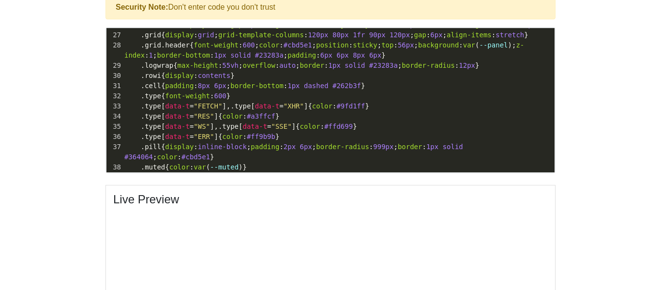
click at [604, 108] on body "CodeTester Assessment Tool Widget Contact Dashboard Logout Edit Network Logger …" at bounding box center [330, 86] width 661 height 830
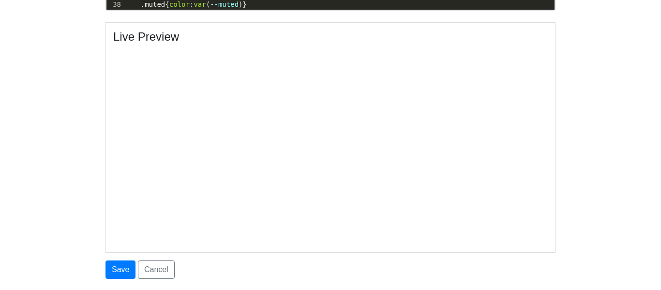
scroll to position [503, 0]
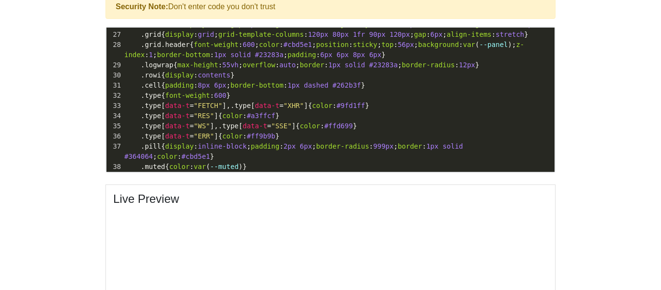
scroll to position [290, 0]
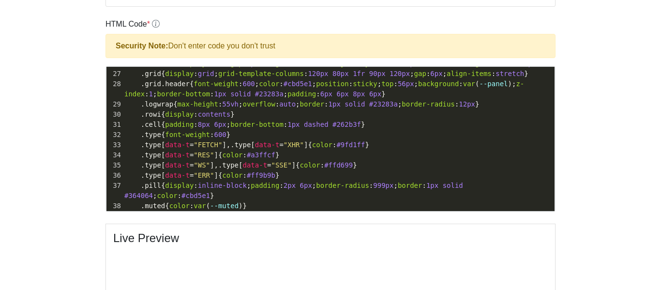
click at [368, 160] on pre ".type [ data-t = "WS" ], .type [ data-t = "SSE" ]{ color : #ffd699 }" at bounding box center [338, 165] width 432 height 10
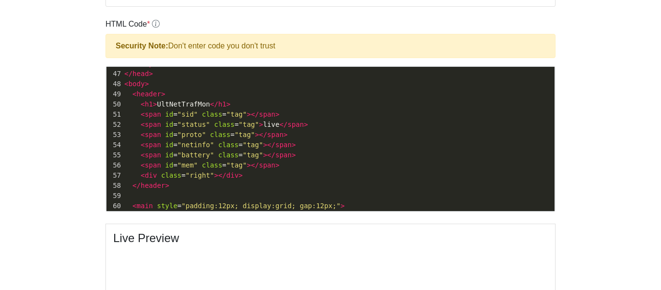
scroll to position [589, 0]
